Goal: Information Seeking & Learning: Learn about a topic

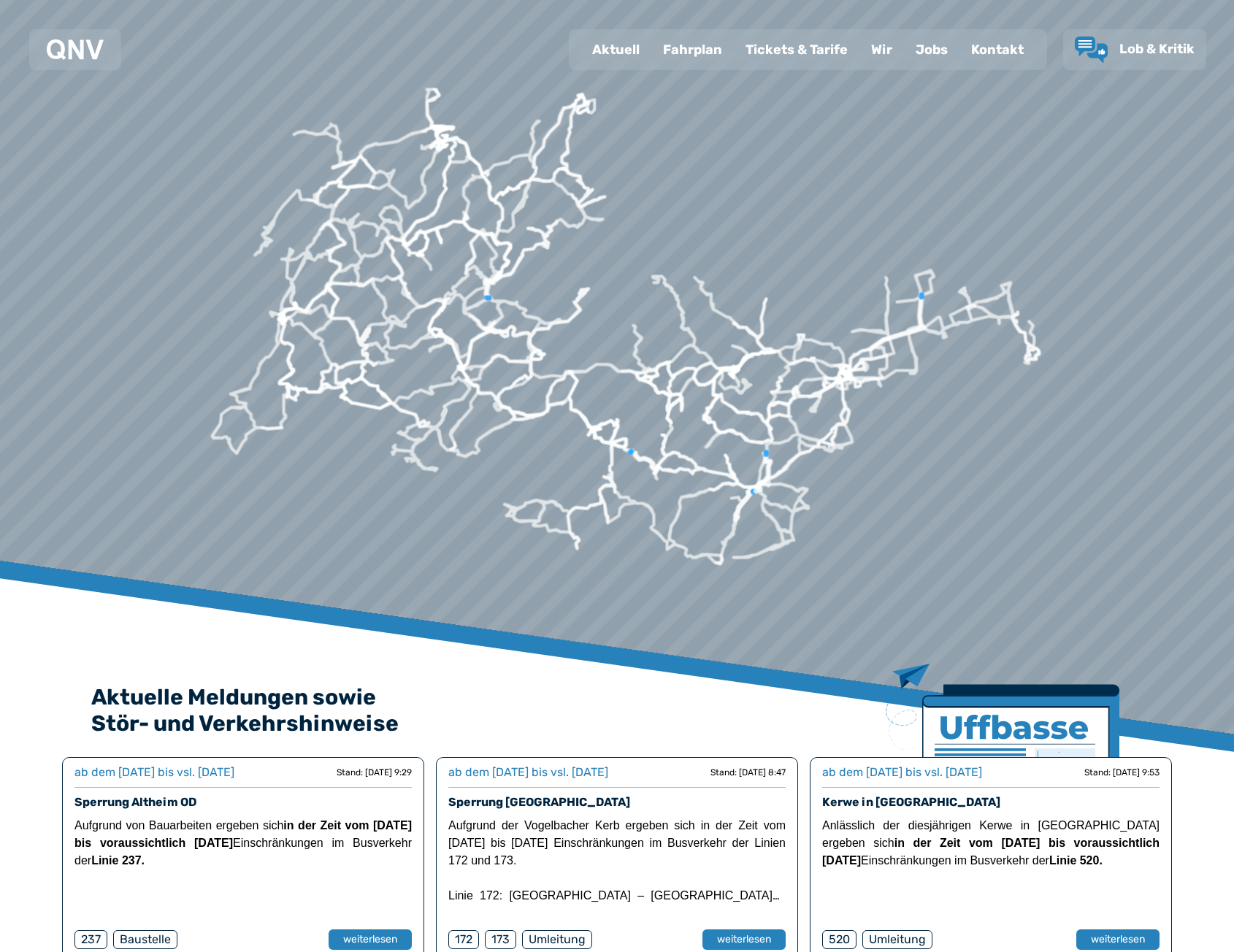
click at [707, 50] on div "Fahrplan" at bounding box center [693, 49] width 83 height 38
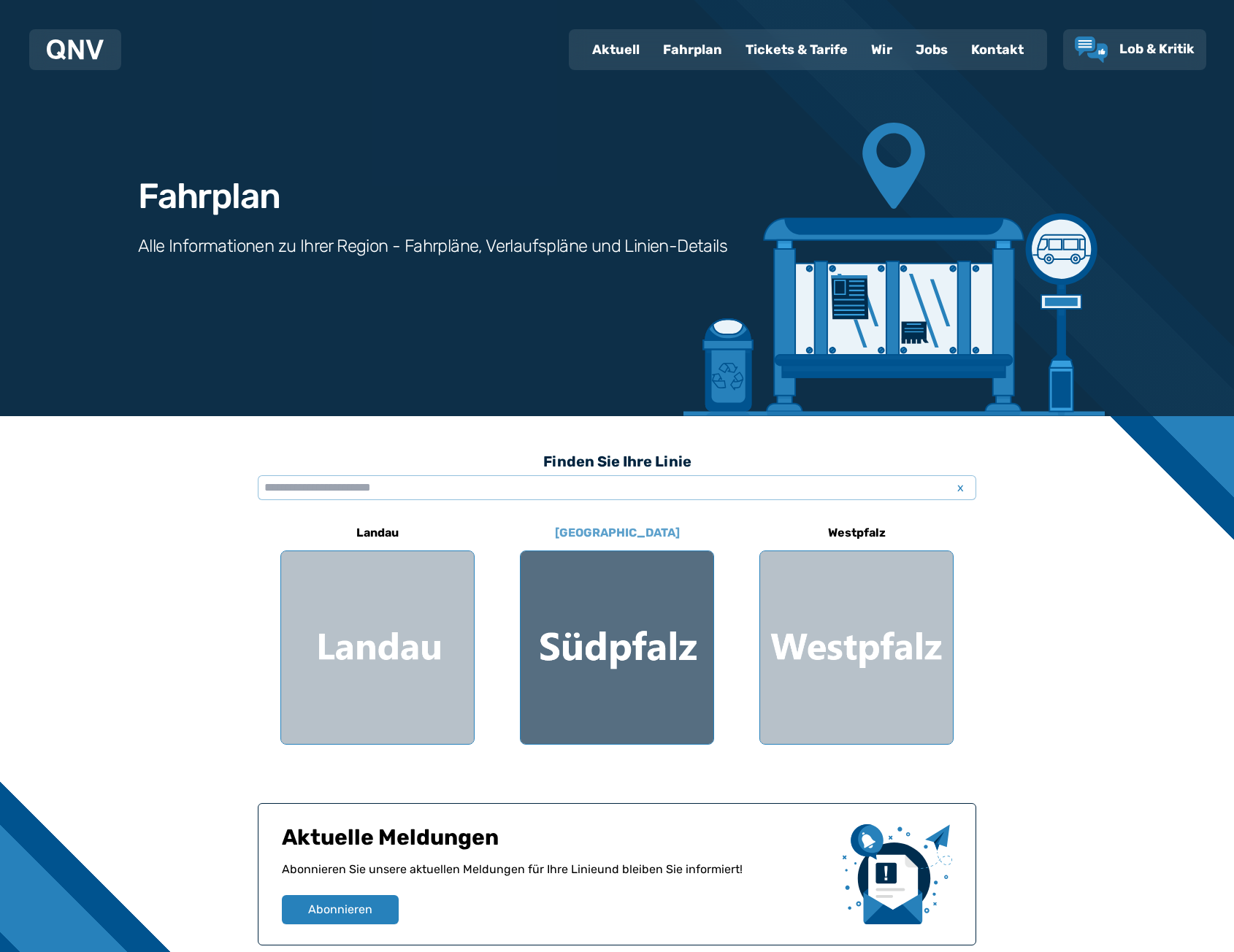
click at [614, 638] on div at bounding box center [617, 647] width 193 height 193
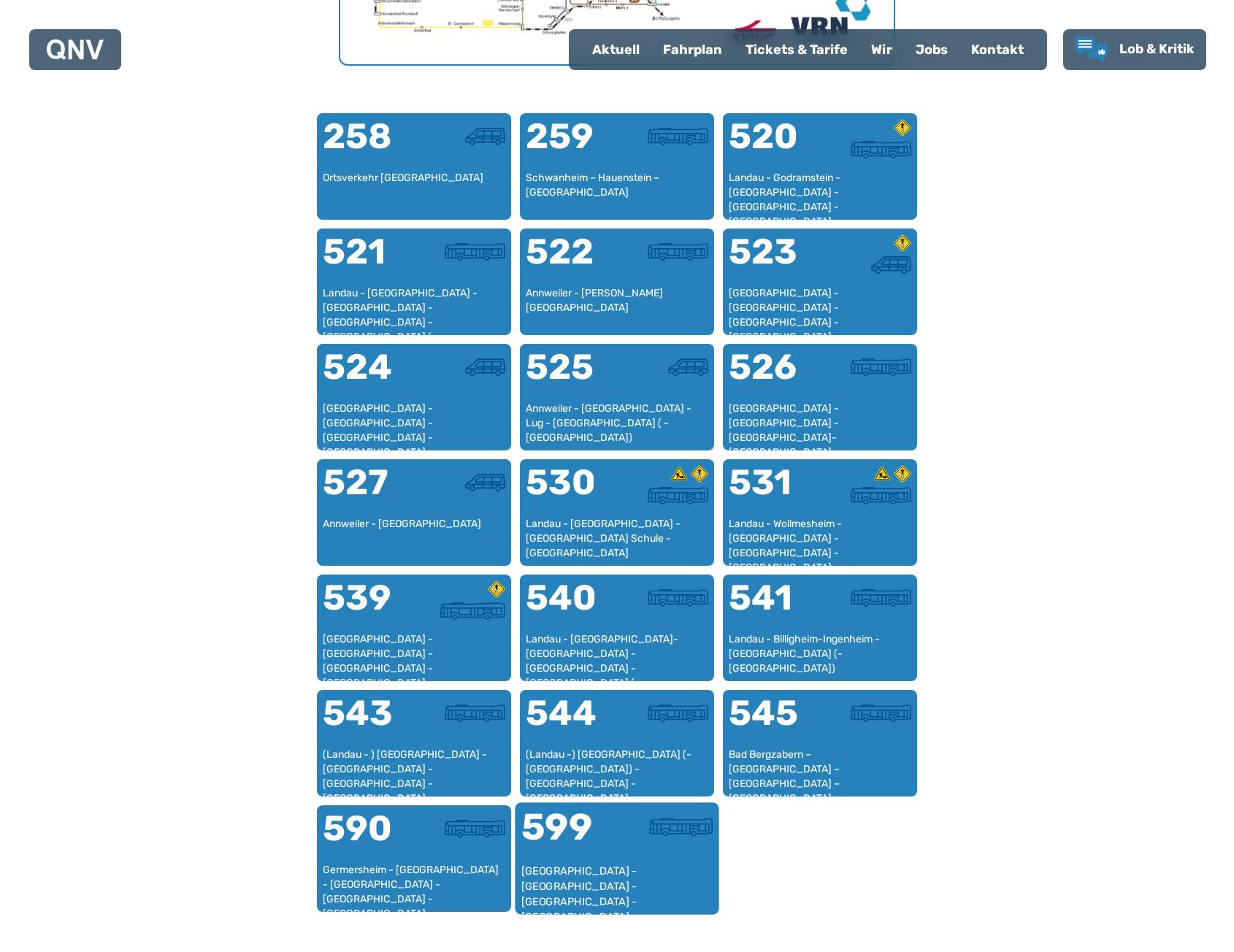
scroll to position [989, 0]
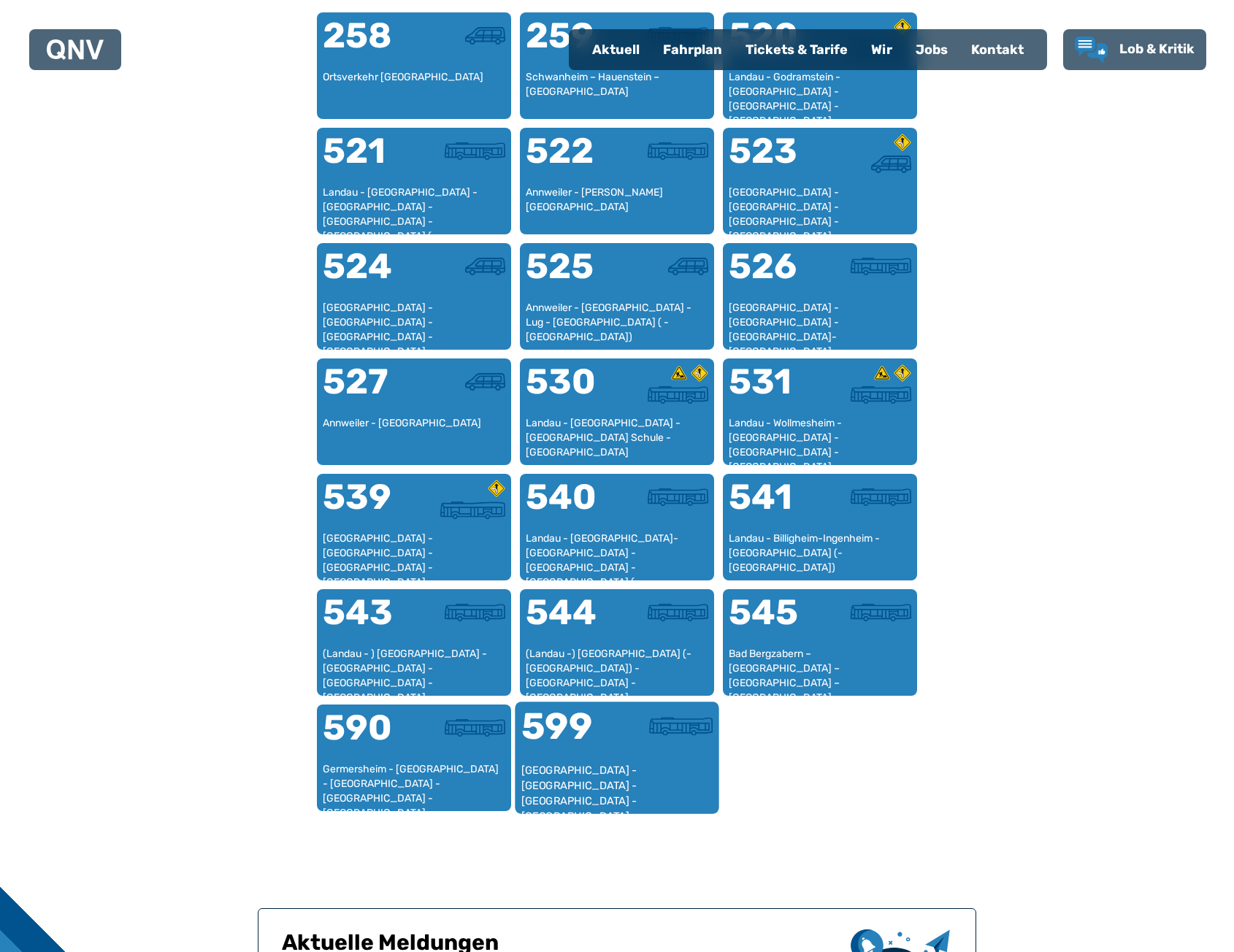
click at [587, 740] on div "599" at bounding box center [569, 736] width 96 height 55
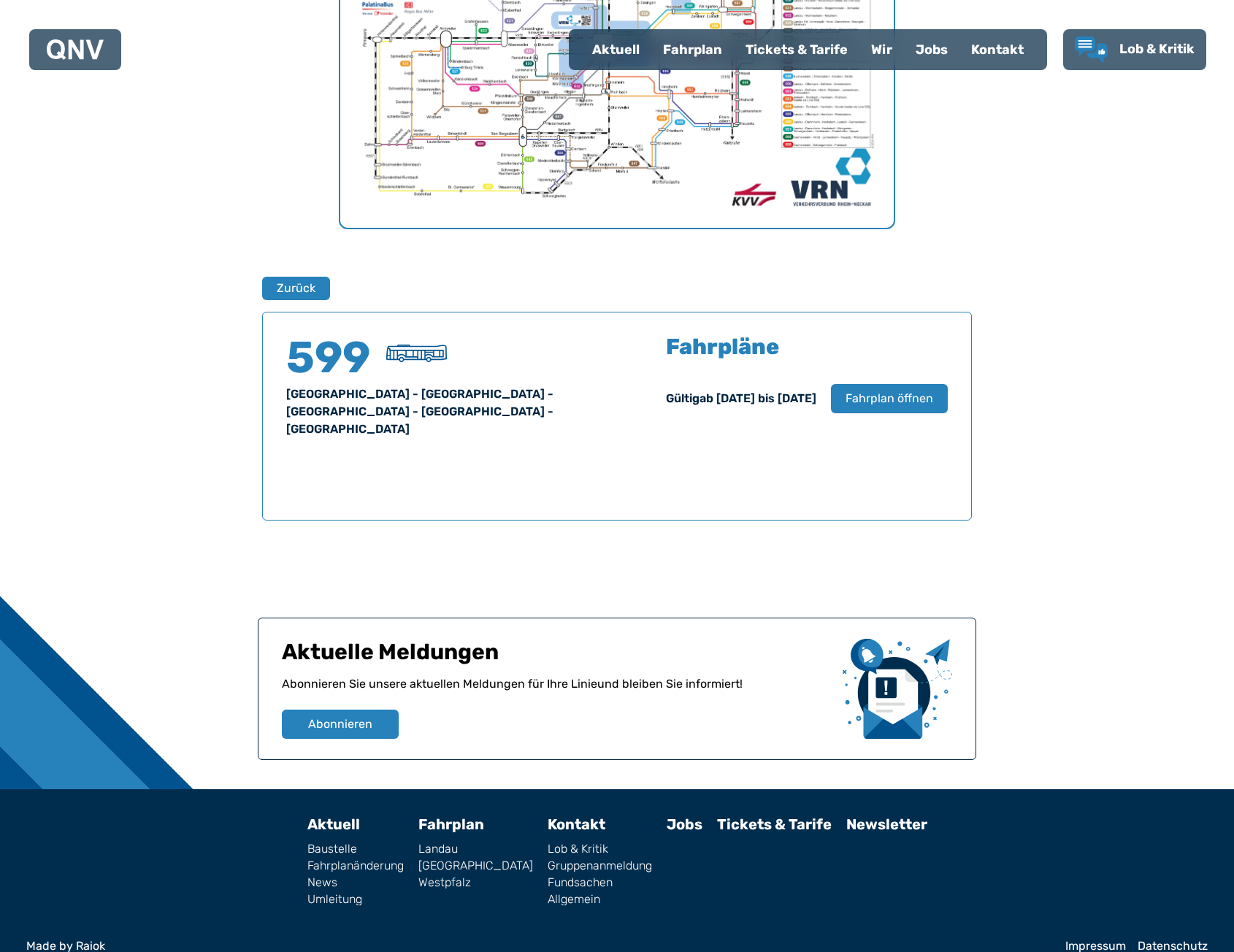
scroll to position [728, 0]
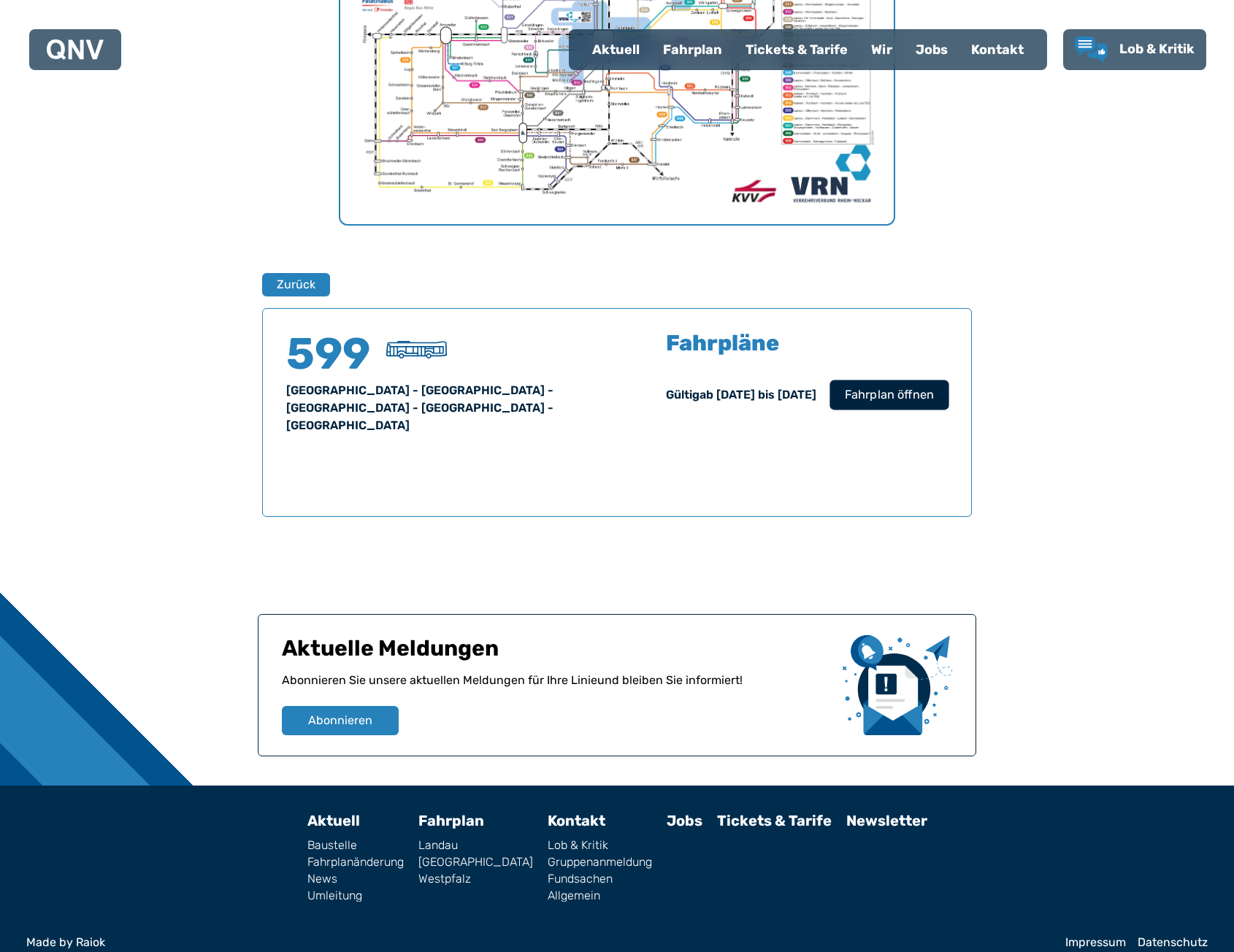
click at [893, 403] on span "Fahrplan öffnen" at bounding box center [888, 395] width 89 height 18
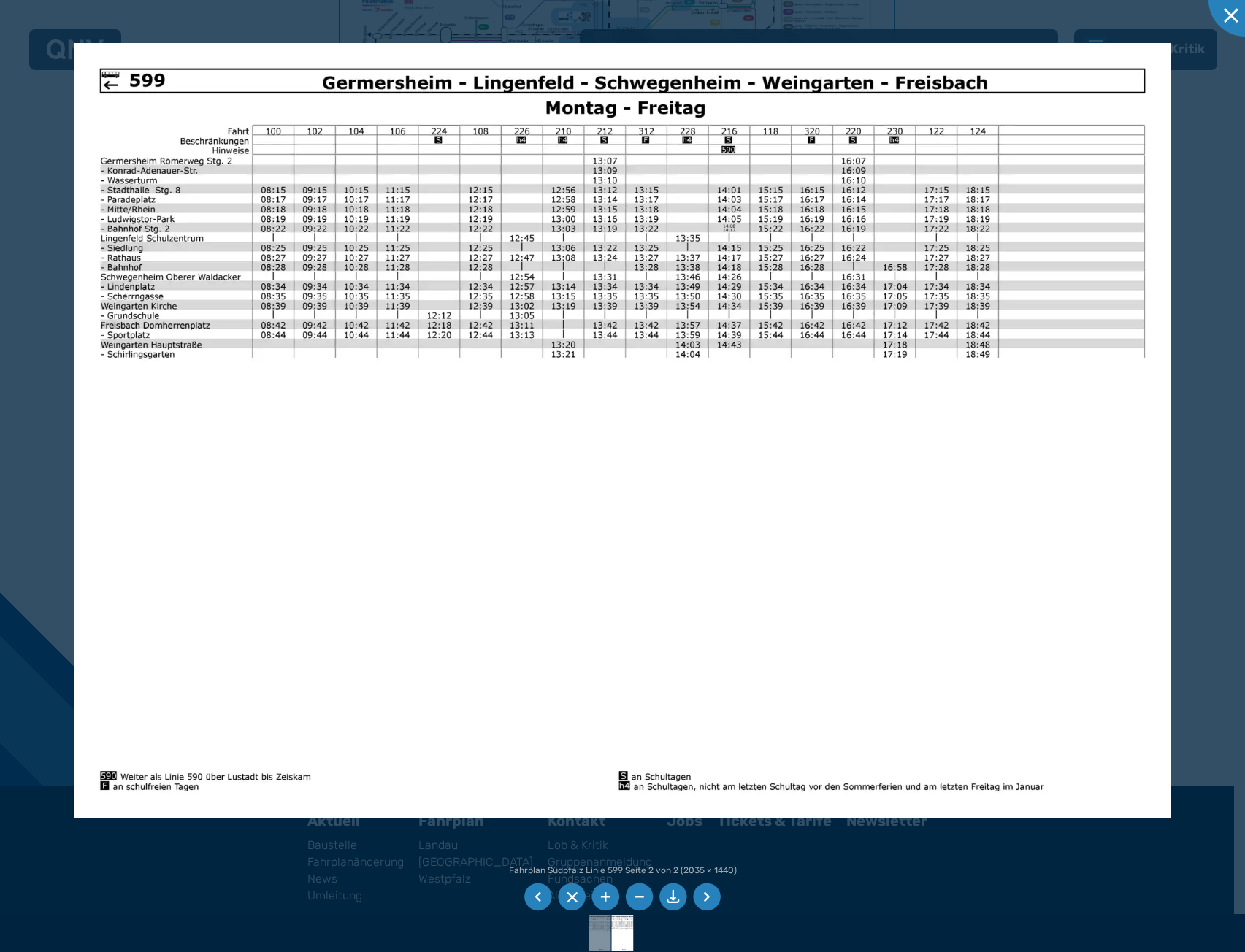
click at [257, 8] on div at bounding box center [622, 476] width 1245 height 952
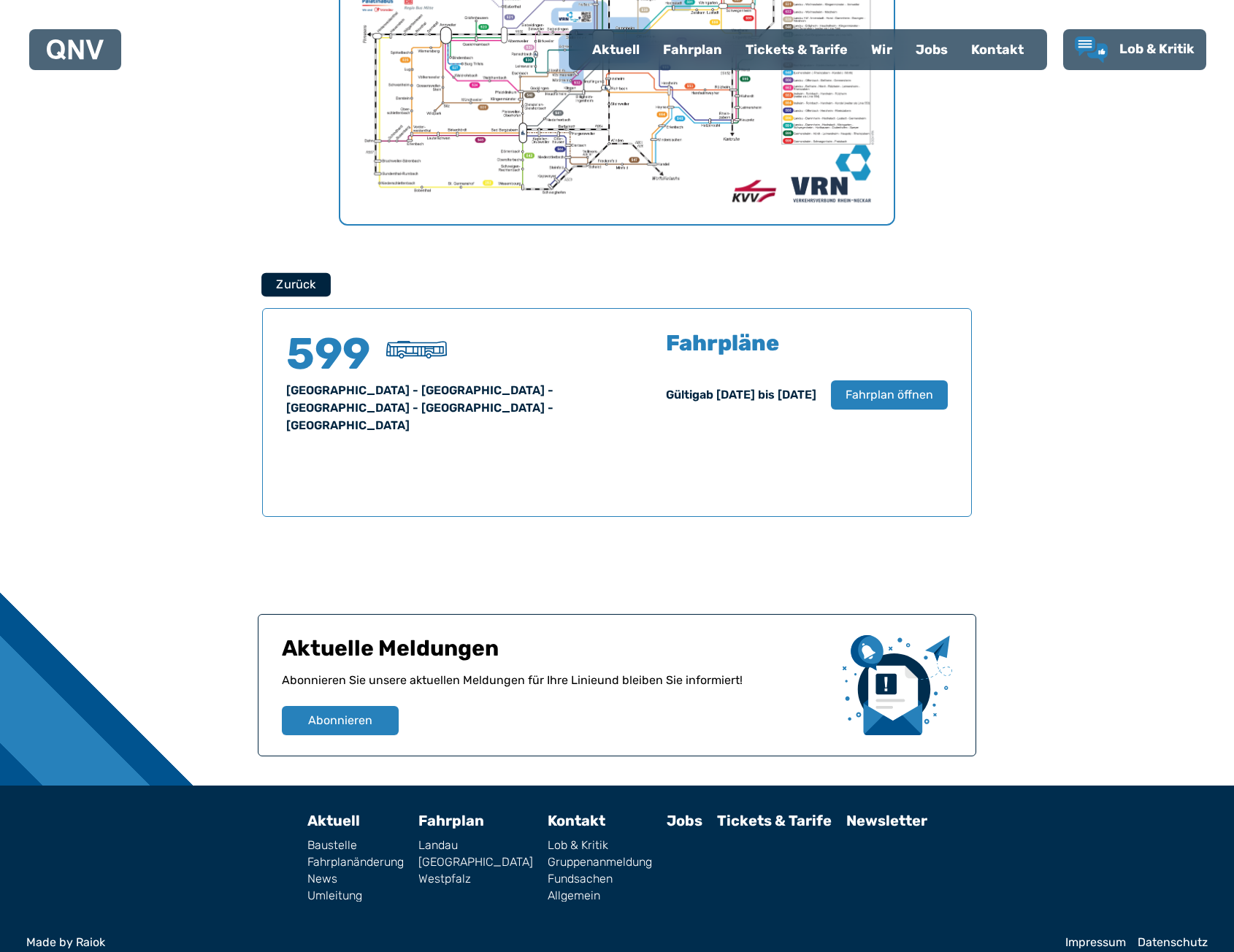
click at [315, 287] on button "Zurück" at bounding box center [296, 284] width 70 height 24
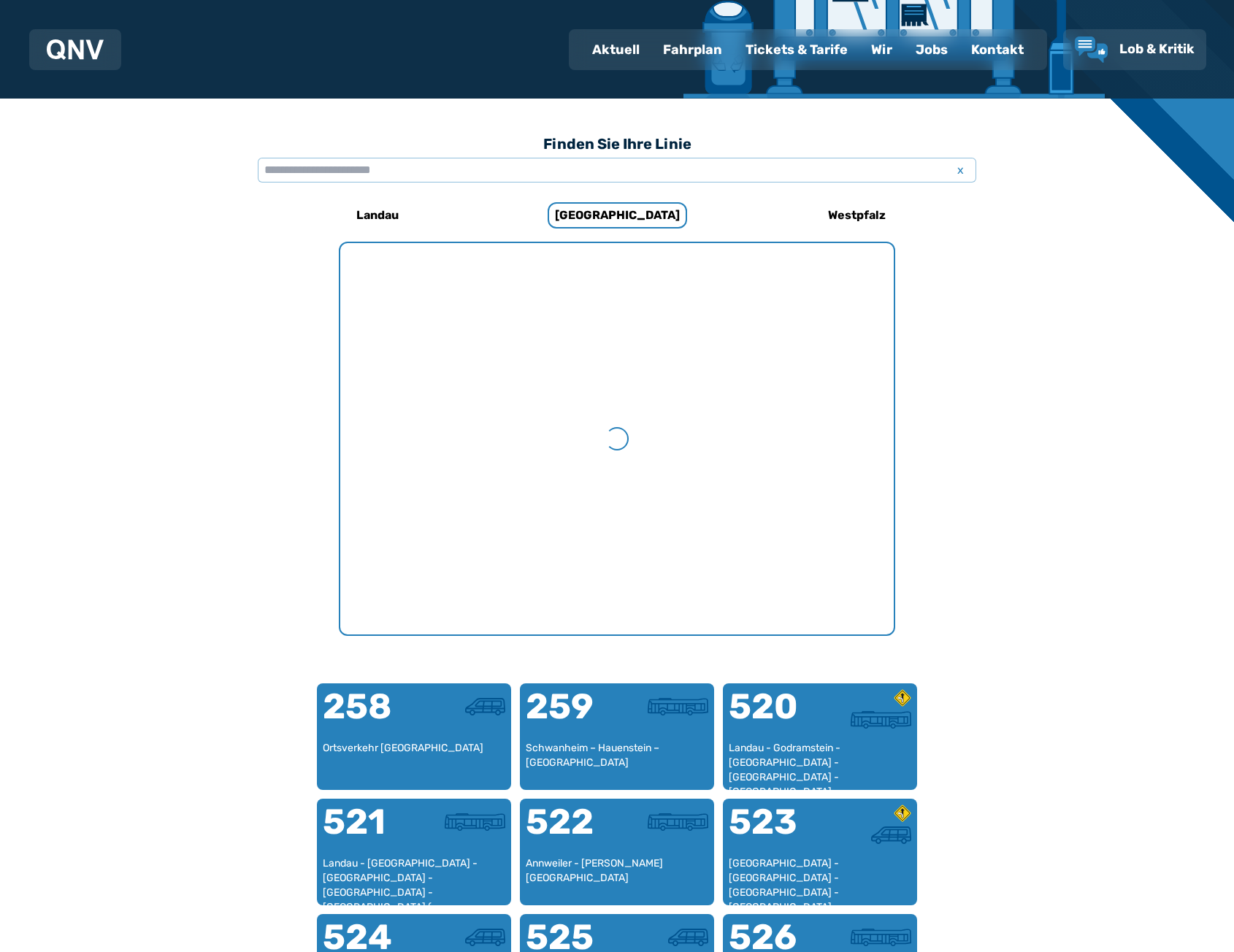
scroll to position [450, 0]
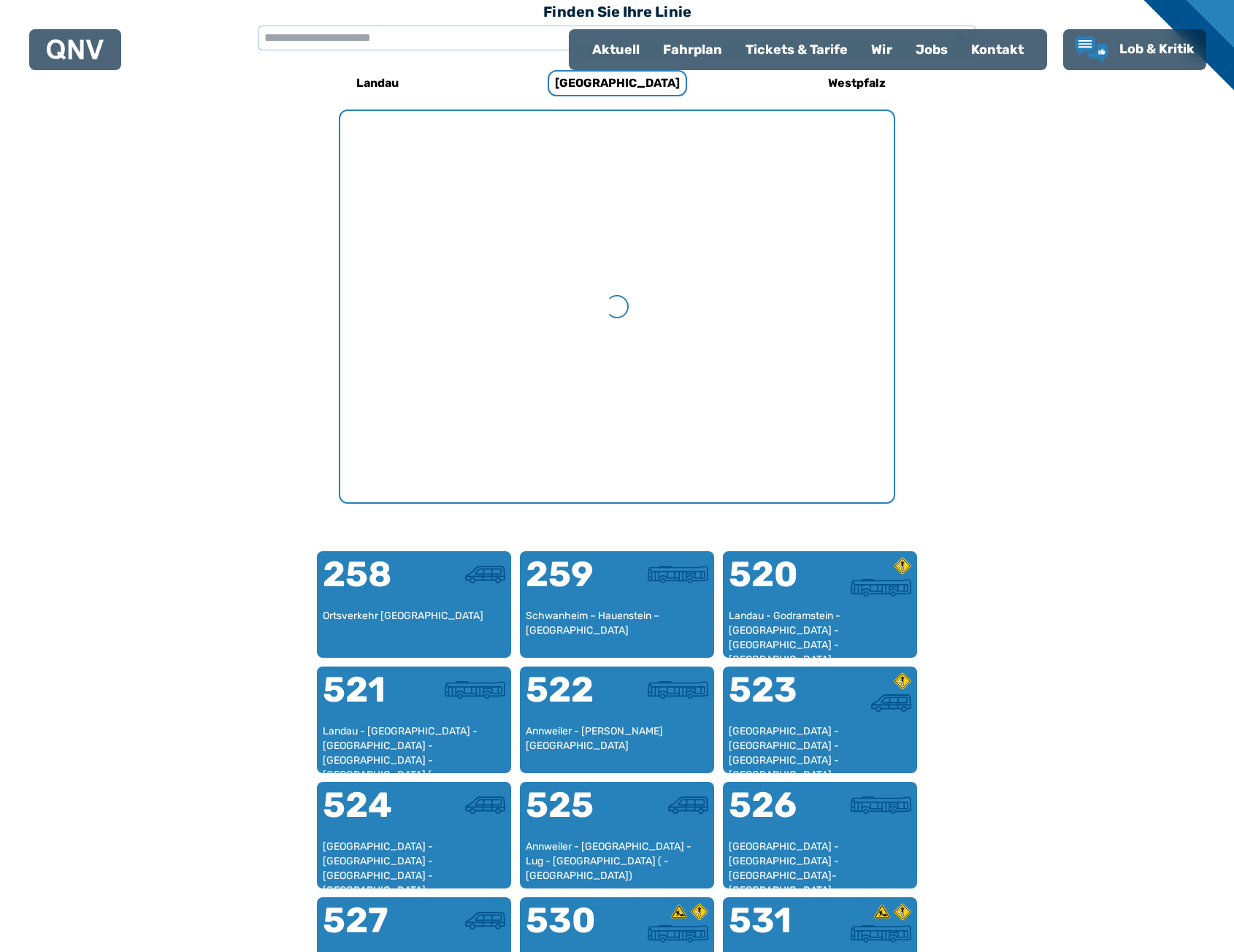
click at [851, 69] on ul "Aktuell Fahrplan Tickets & Tarife Wir Jobs Kontakt" at bounding box center [807, 49] width 479 height 41
click at [856, 78] on h6 "Westpfalz" at bounding box center [857, 83] width 70 height 24
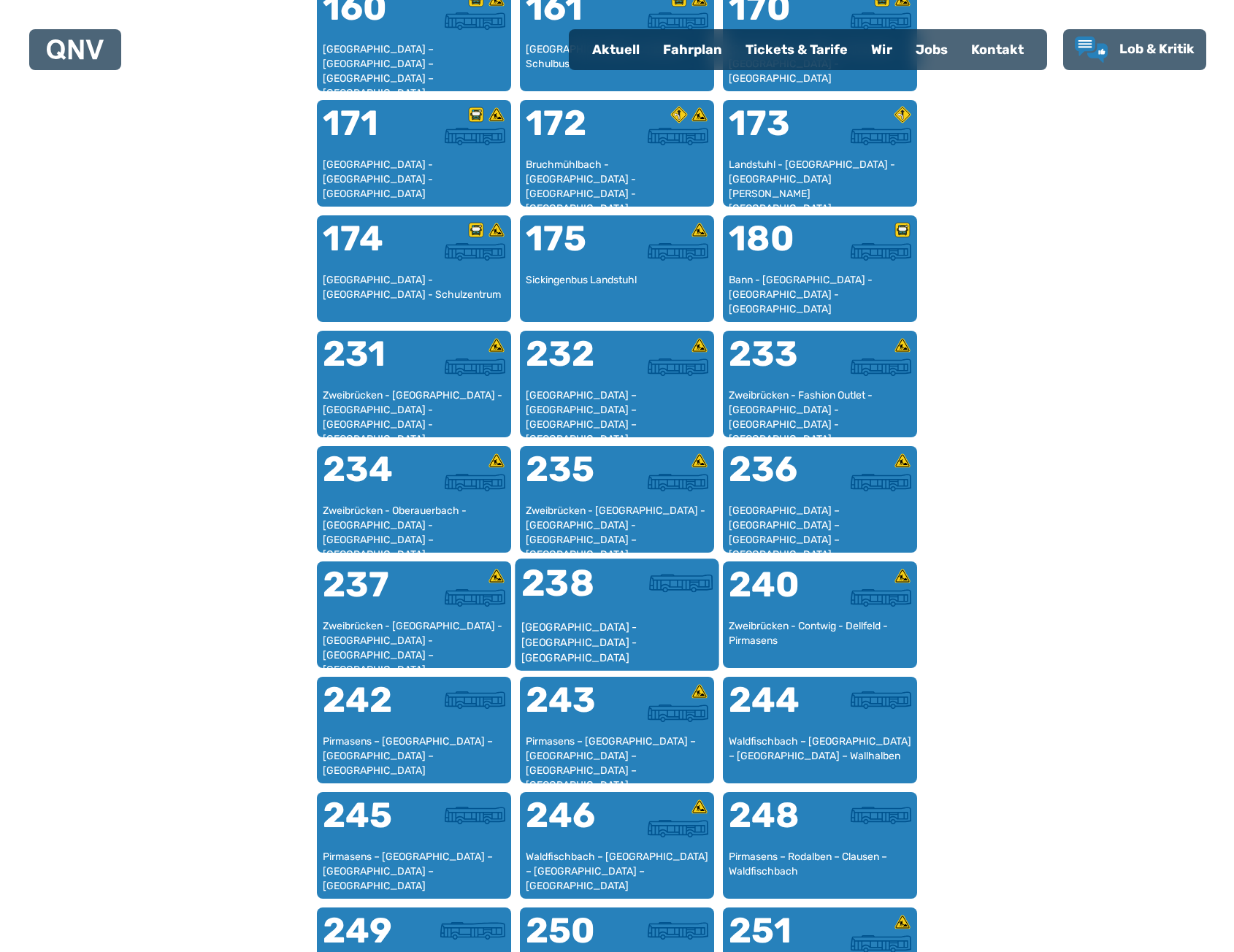
scroll to position [1034, 0]
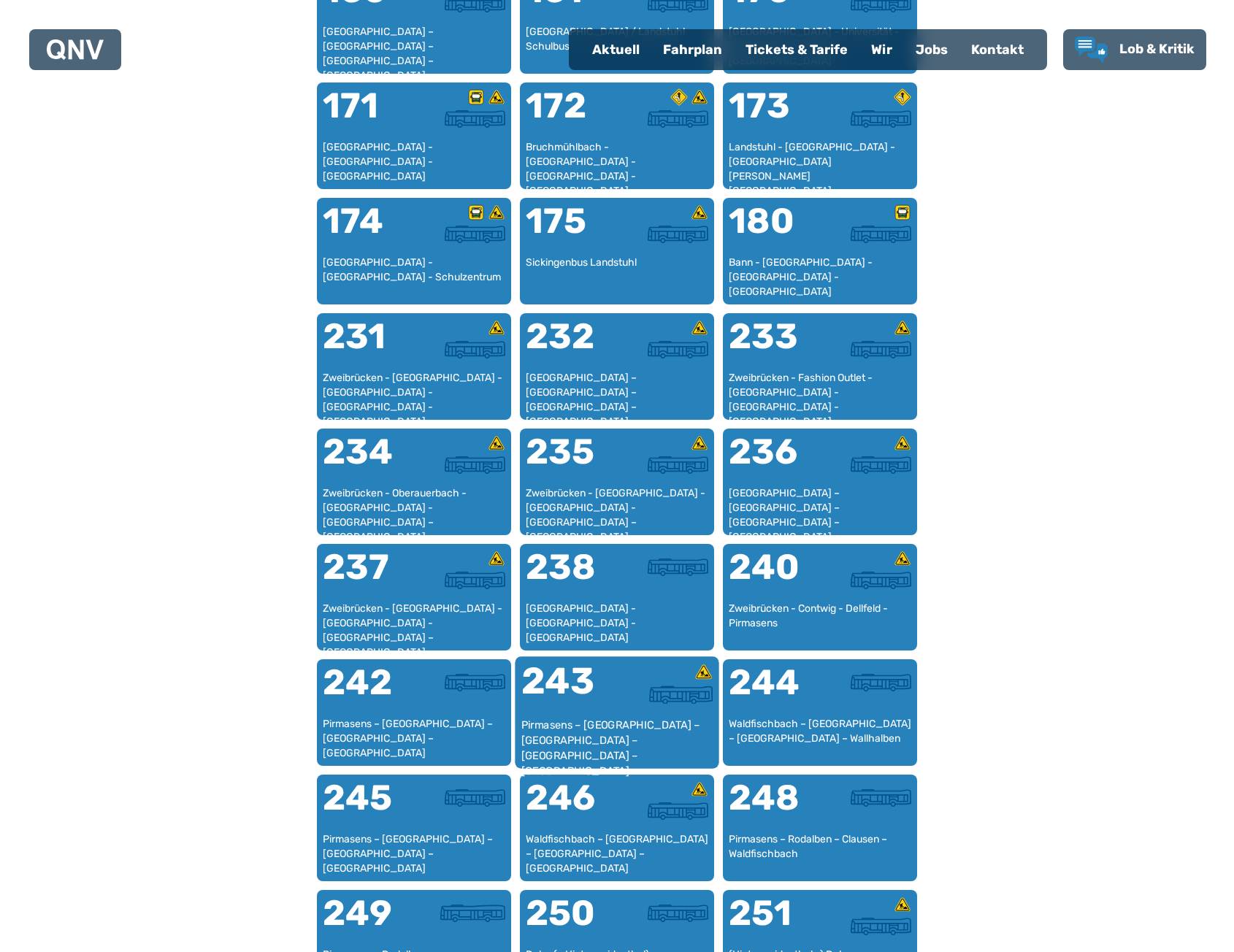
click at [593, 715] on div "243" at bounding box center [569, 690] width 96 height 55
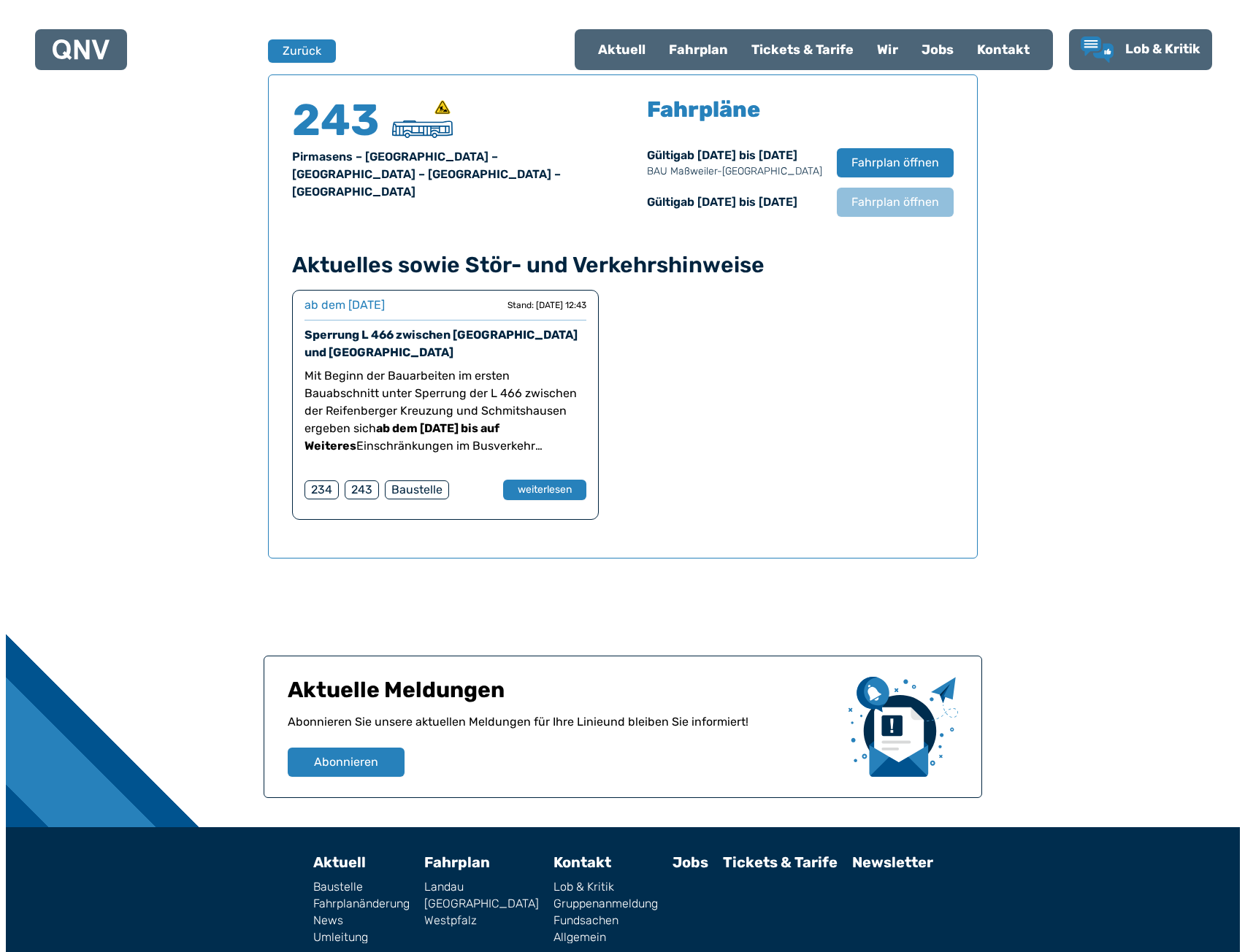
scroll to position [963, 0]
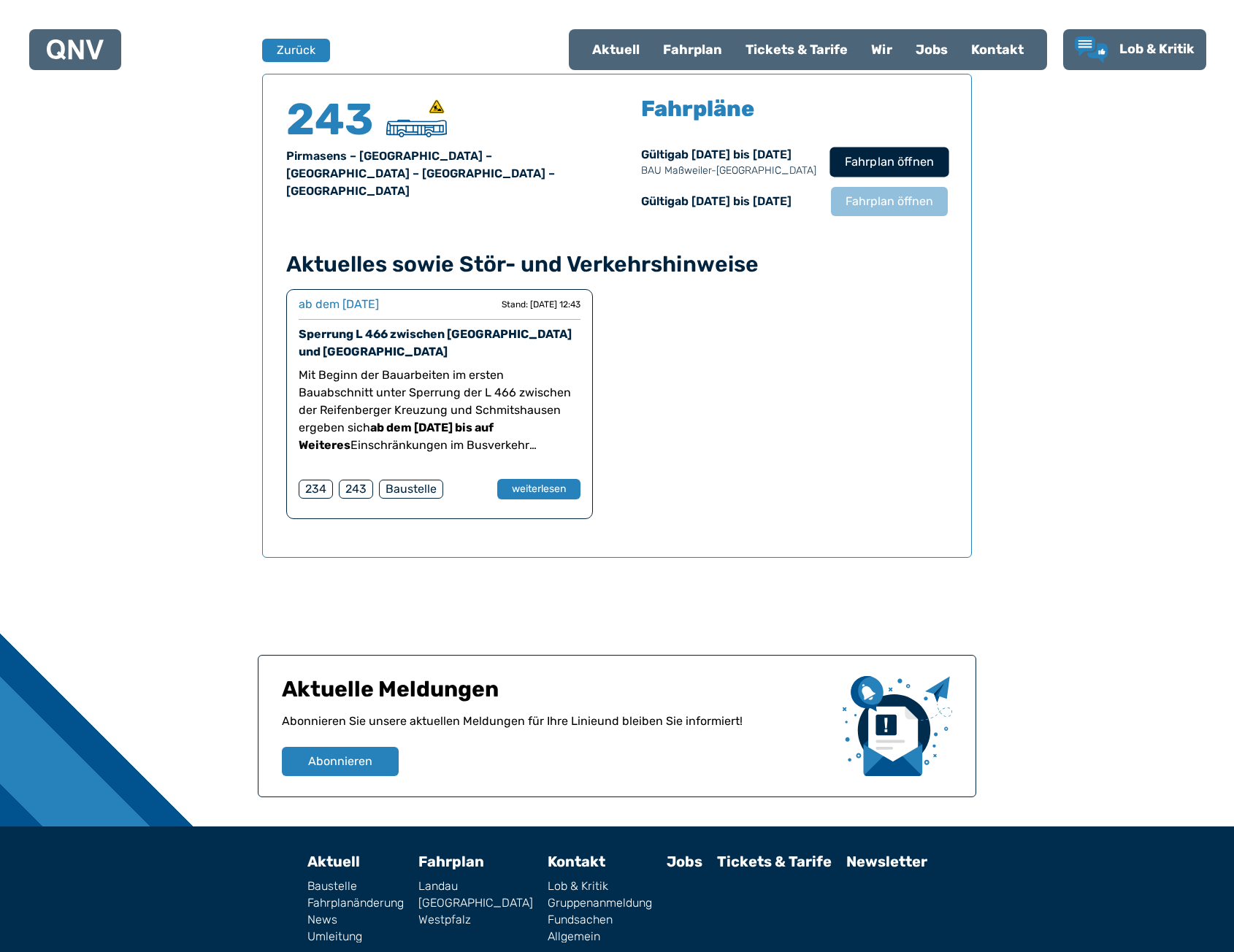
click at [862, 158] on span "Fahrplan öffnen" at bounding box center [888, 162] width 89 height 18
